Goal: Communication & Community: Answer question/provide support

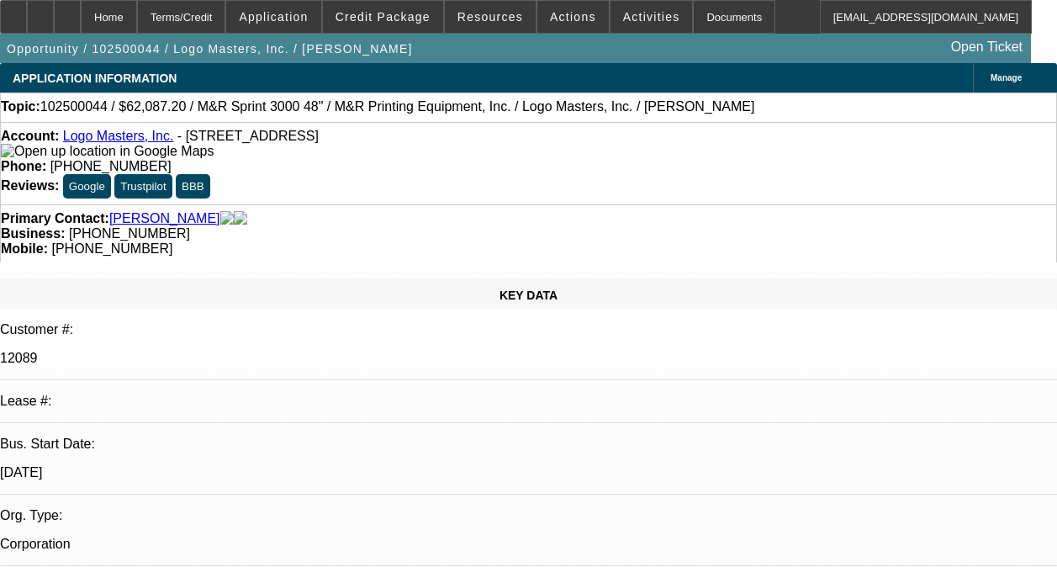
select select "0"
select select "0.1"
select select "4"
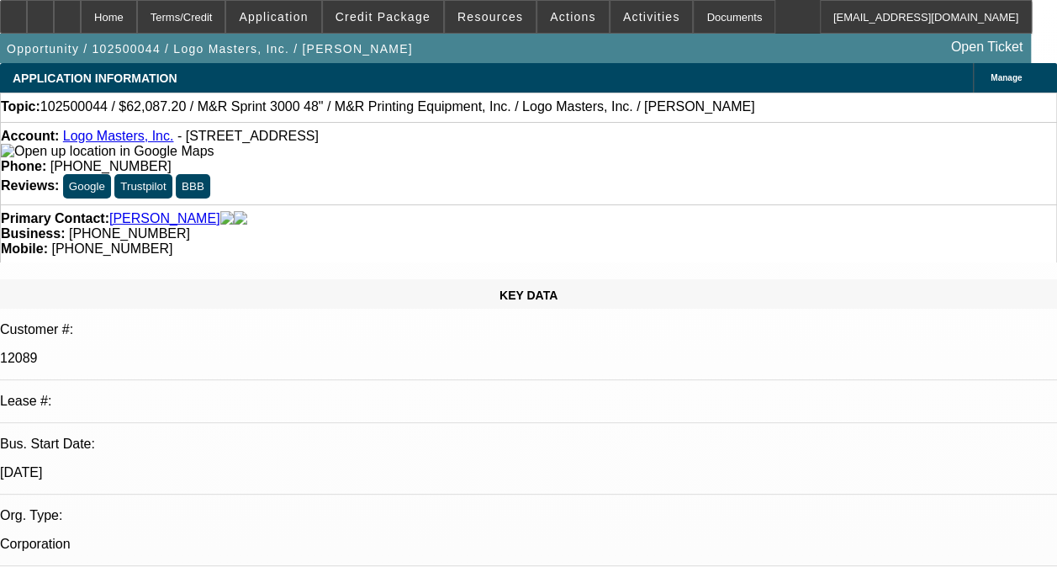
radio input "true"
drag, startPoint x: 803, startPoint y: 291, endPoint x: 782, endPoint y: 254, distance: 43.0
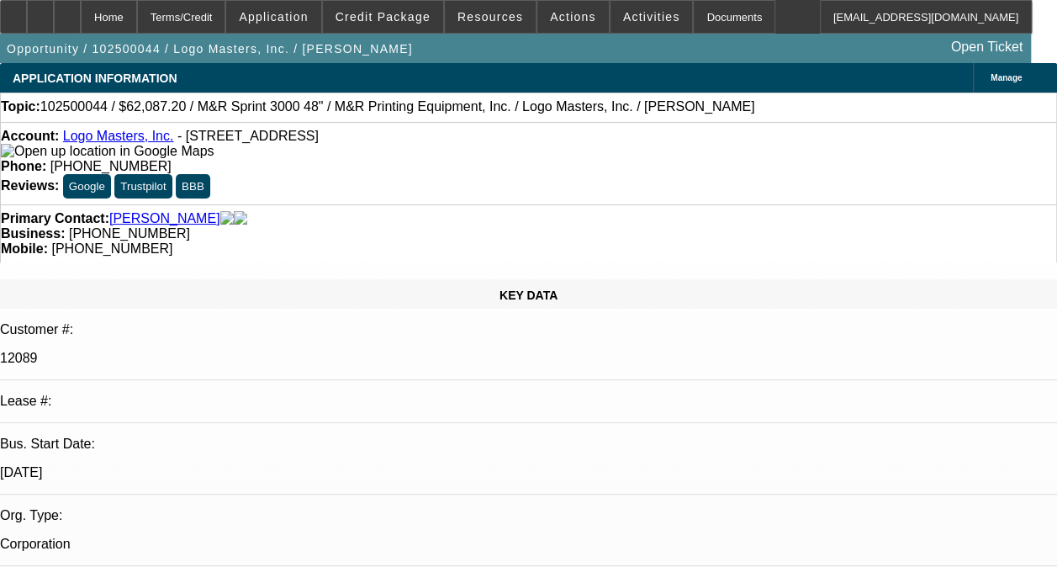
type textarea "-06 AND -07 CONTRACTS ARE BOTH DISC-SVC DEALS ON ONGOING ACH. GOOD PAYMENT HIST…"
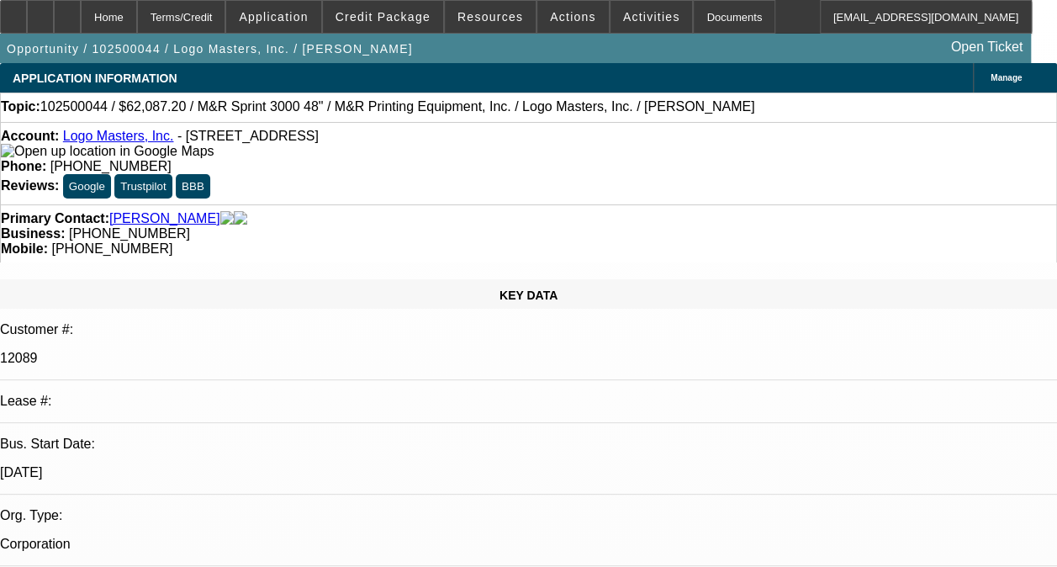
radio input "true"
